Goal: Information Seeking & Learning: Check status

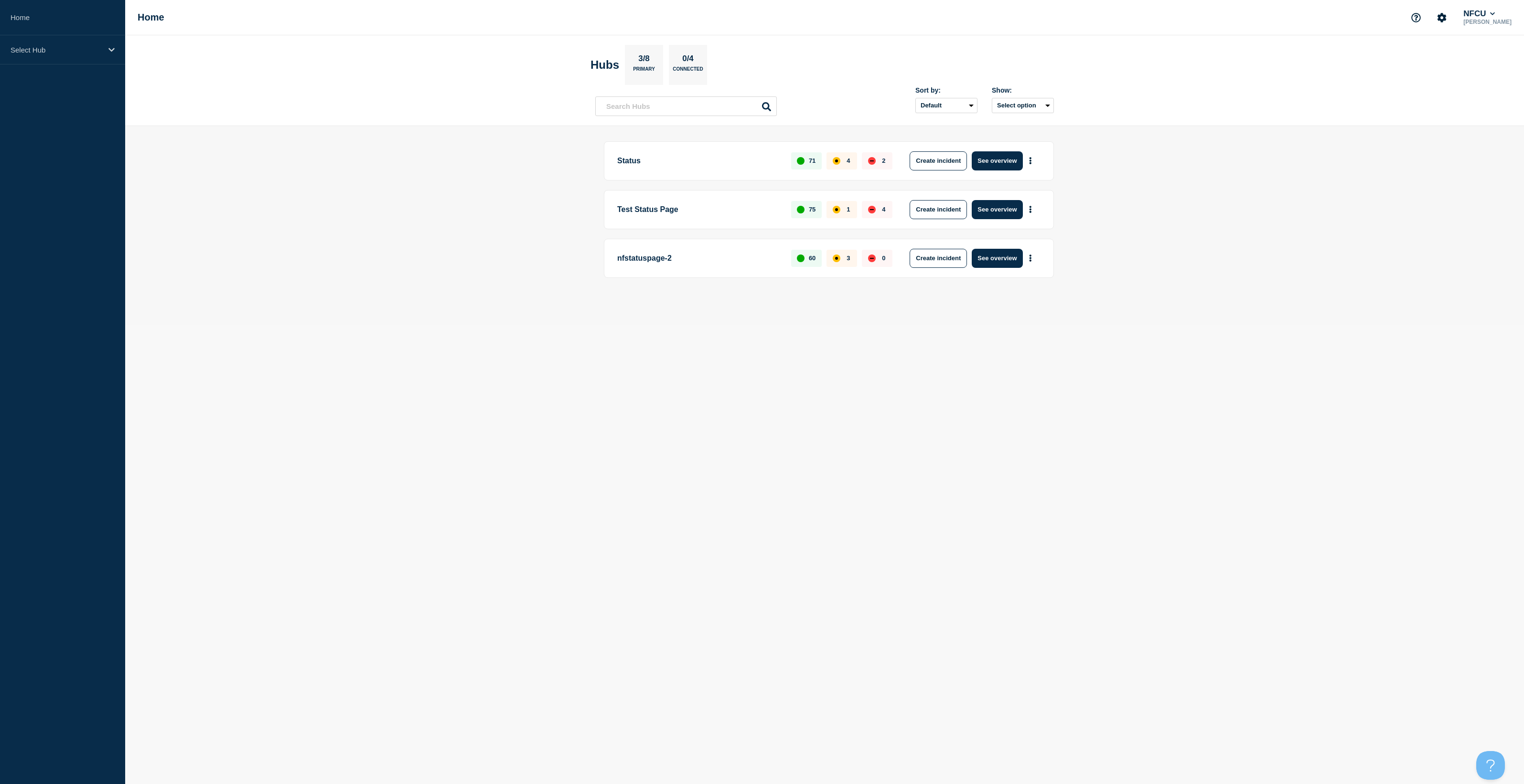
click at [1004, 163] on button "See overview" at bounding box center [997, 161] width 51 height 19
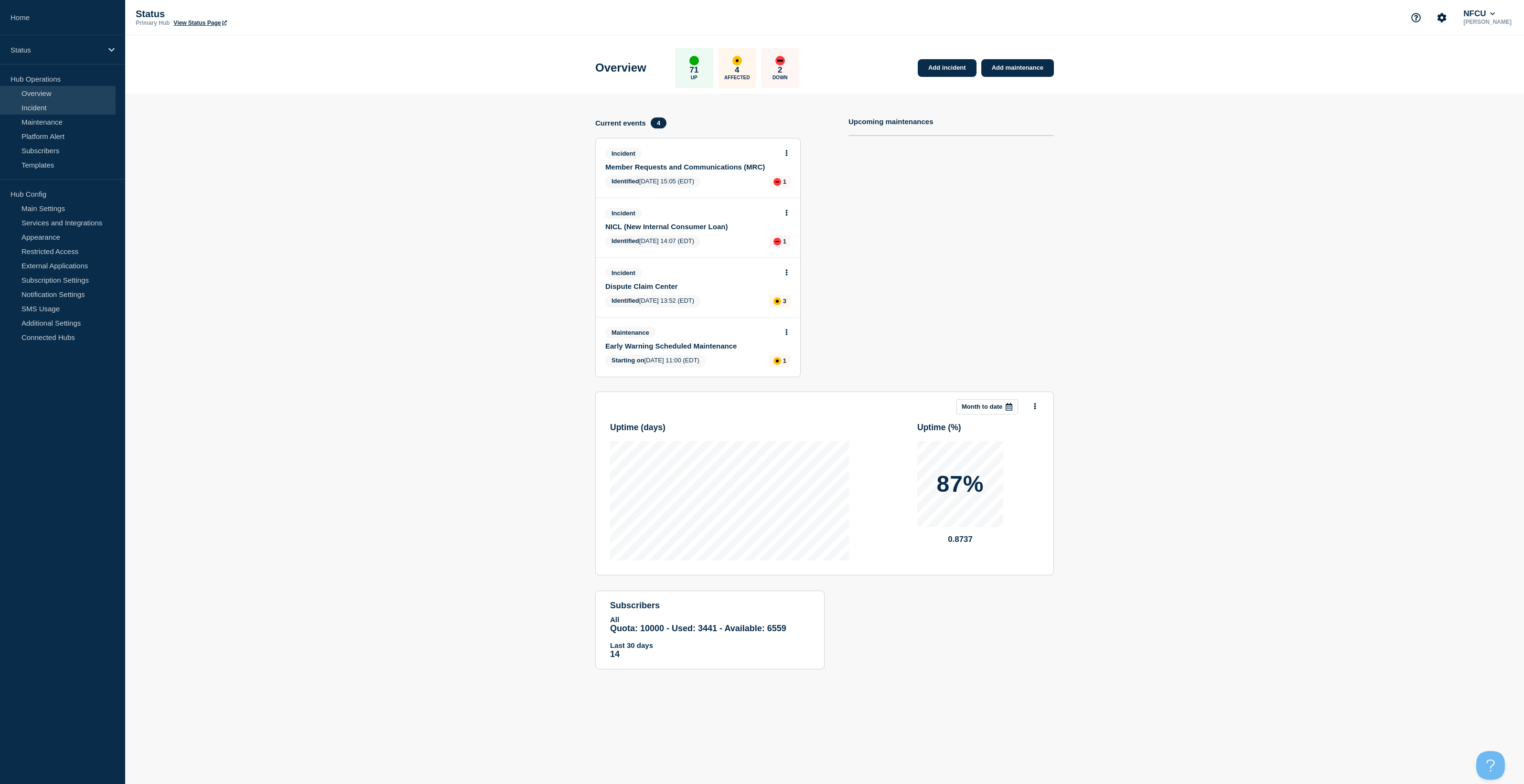
click at [50, 106] on link "Incident" at bounding box center [57, 108] width 115 height 14
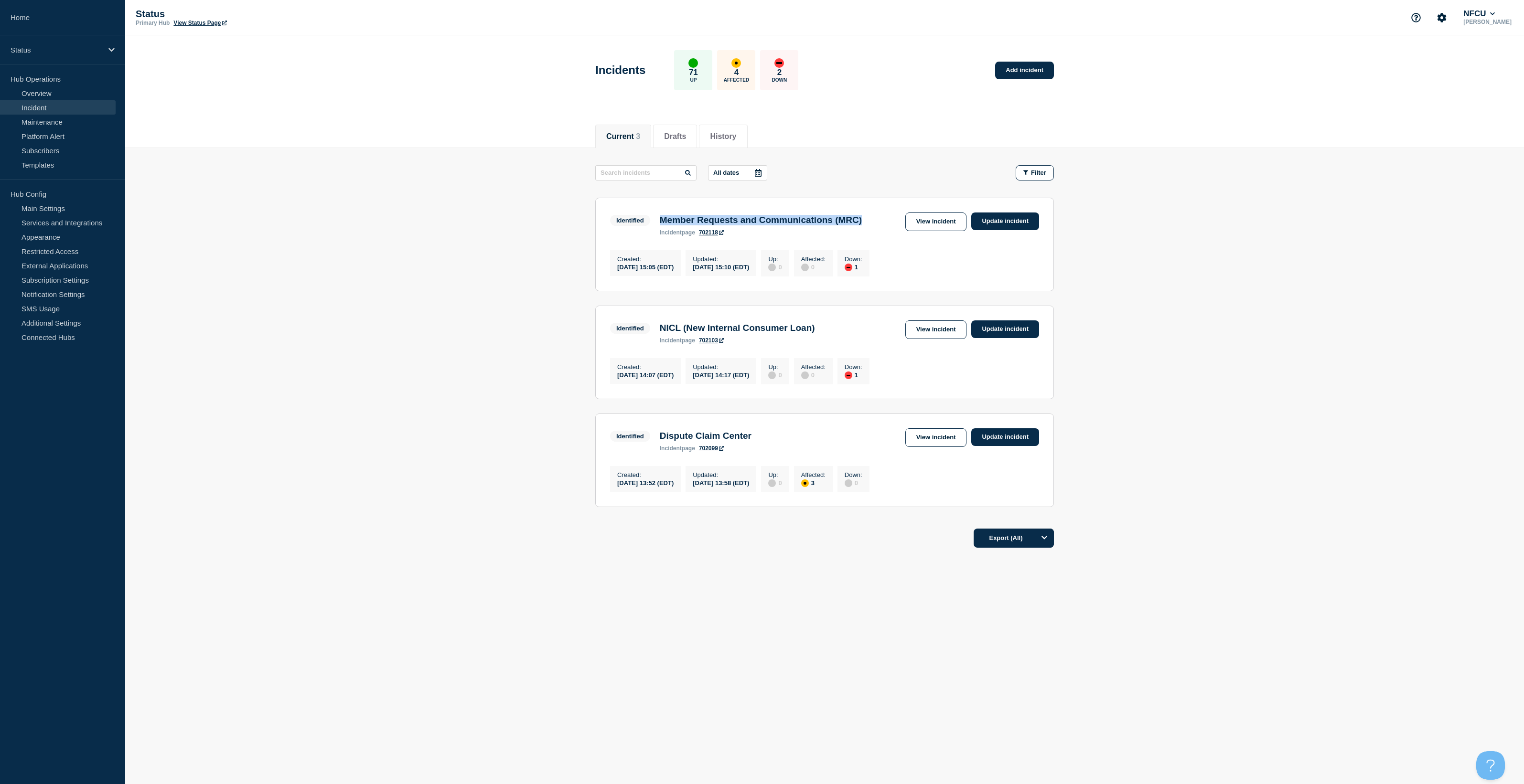
drag, startPoint x: 657, startPoint y: 218, endPoint x: 892, endPoint y: 222, distance: 235.0
click at [867, 222] on div "Member Requests and Communications (MRC) incident page 702118" at bounding box center [761, 225] width 212 height 21
drag, startPoint x: 892, startPoint y: 222, endPoint x: 953, endPoint y: 221, distance: 61.0
click at [953, 221] on link "View incident" at bounding box center [936, 221] width 62 height 18
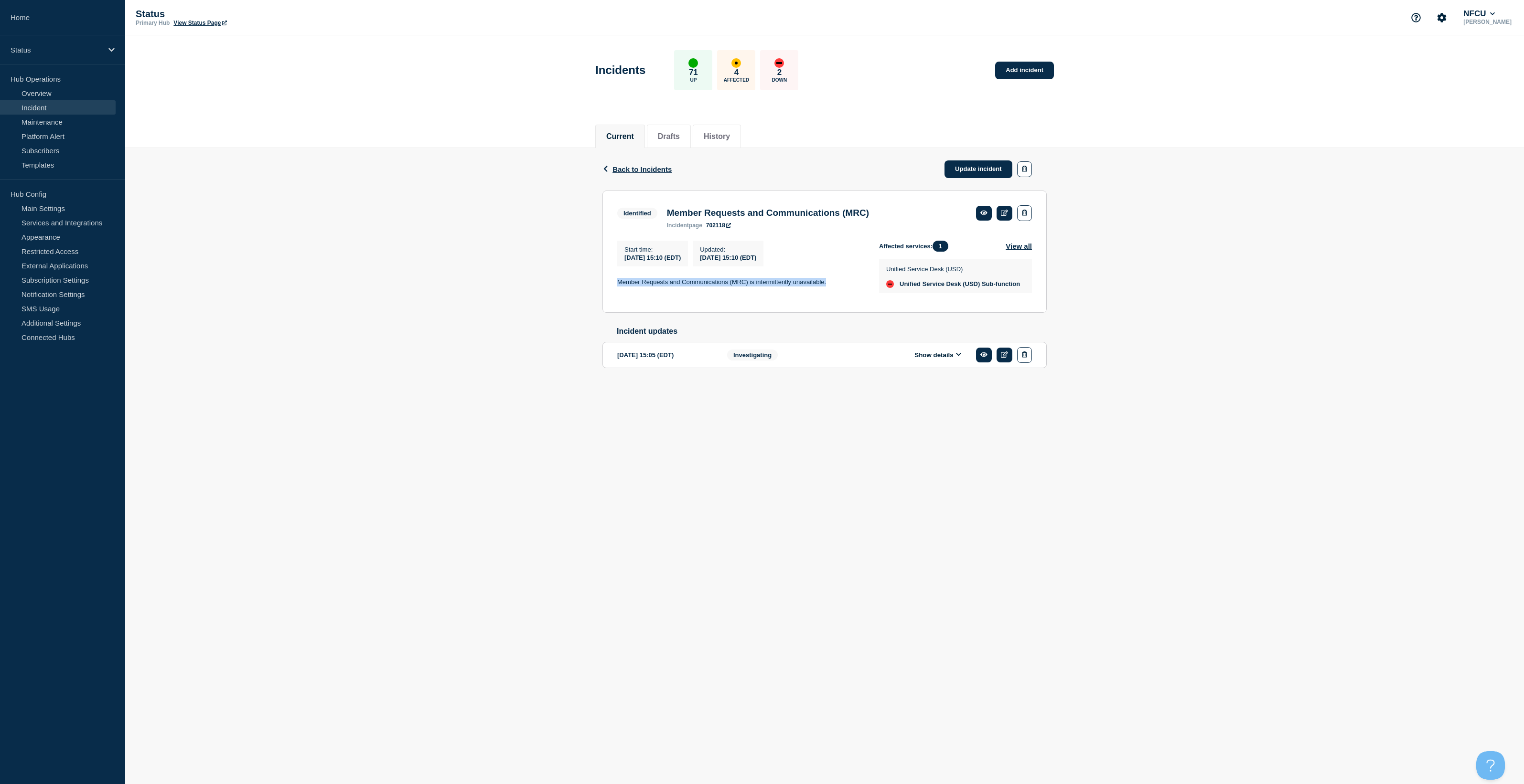
drag, startPoint x: 615, startPoint y: 283, endPoint x: 836, endPoint y: 286, distance: 221.0
click at [836, 286] on section "Identified Member Requests and Communications (MRC) incident page 702118 Start …" at bounding box center [824, 251] width 444 height 122
